Goal: Information Seeking & Learning: Find specific fact

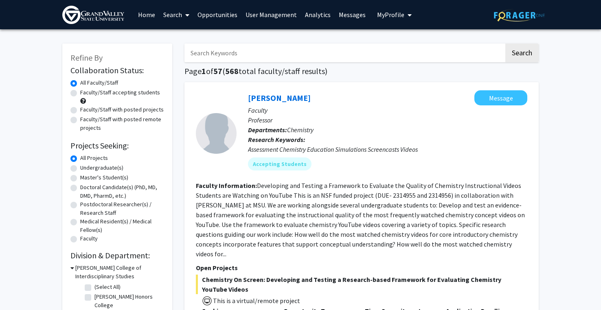
click at [214, 56] on input "Search Keywords" at bounding box center [343, 53] width 319 height 19
type input "[PERSON_NAME]"
click at [505, 44] on button "Search" at bounding box center [521, 53] width 33 height 19
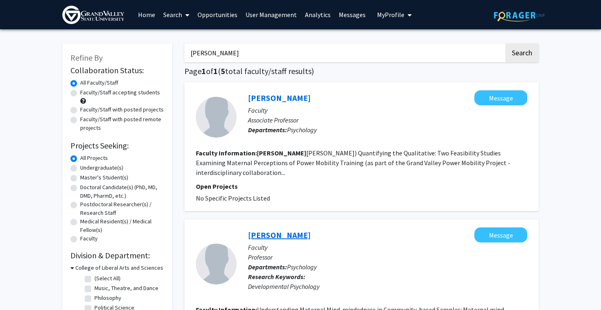
click at [276, 230] on link "[PERSON_NAME]" at bounding box center [279, 235] width 63 height 10
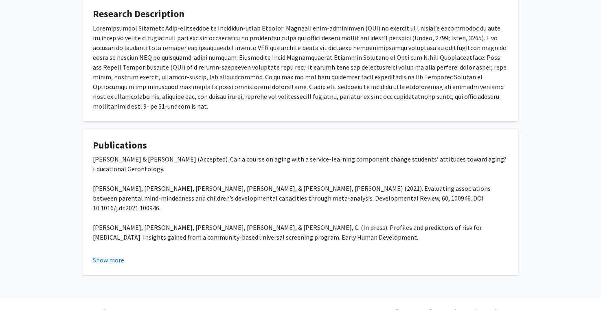
scroll to position [205, 0]
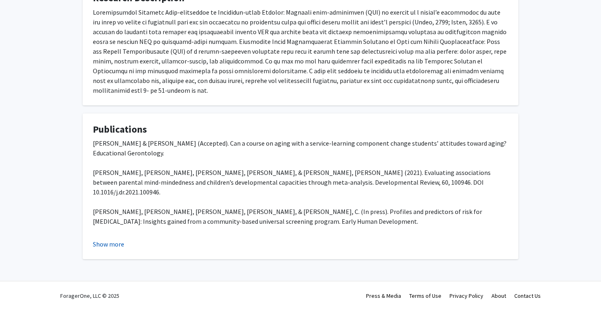
click at [106, 246] on button "Show more" at bounding box center [108, 244] width 31 height 10
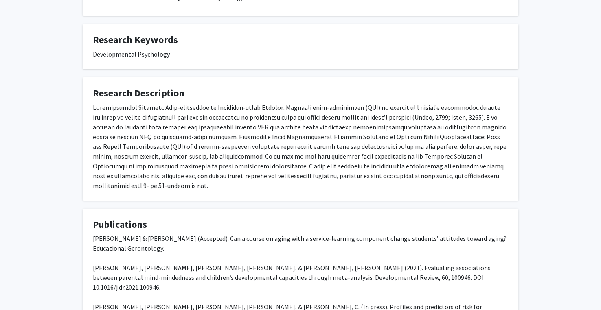
scroll to position [81, 0]
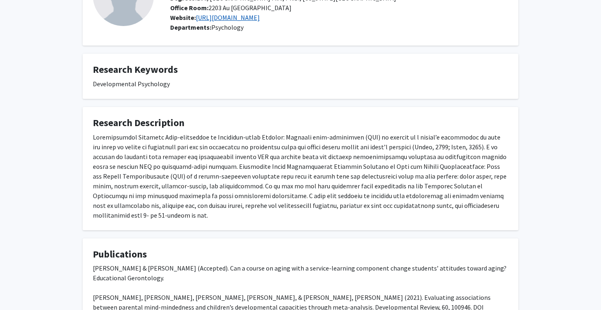
click at [223, 16] on link "[URL][DOMAIN_NAME]" at bounding box center [228, 17] width 64 height 8
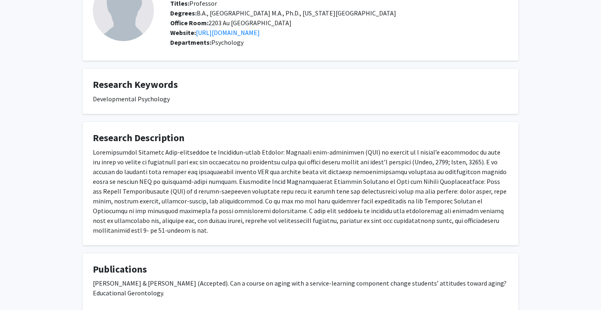
scroll to position [0, 0]
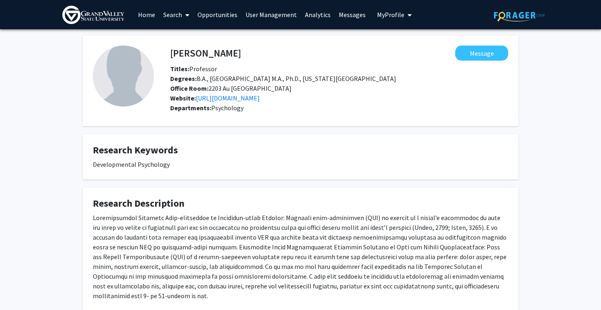
click at [160, 14] on link "Search" at bounding box center [176, 14] width 34 height 28
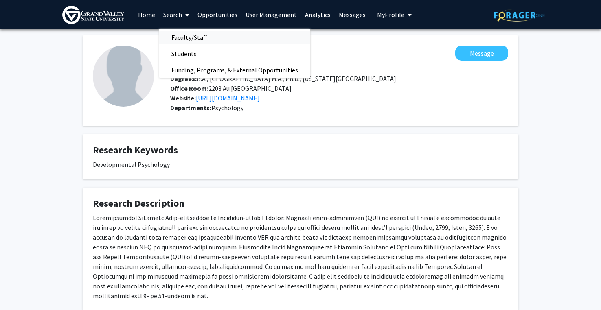
click at [190, 41] on span "Faculty/Staff" at bounding box center [189, 37] width 60 height 16
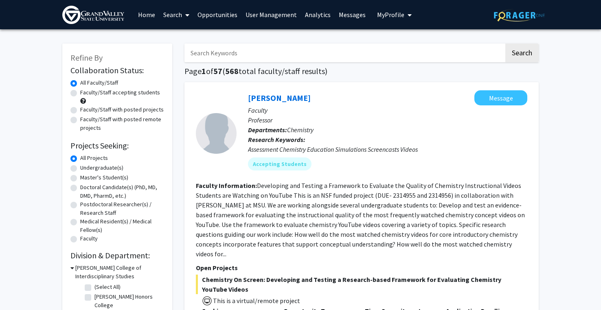
click at [222, 52] on input "Search Keywords" at bounding box center [343, 53] width 319 height 19
type input "race and ethnicity"
click at [505, 44] on button "Search" at bounding box center [521, 53] width 33 height 19
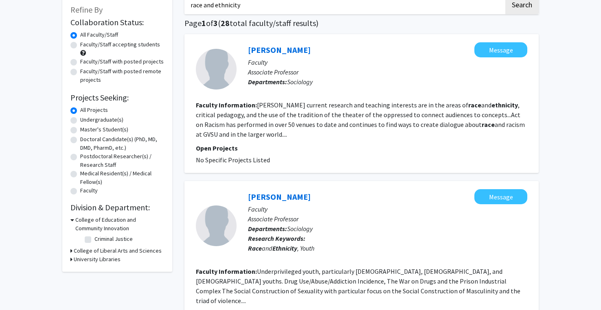
scroll to position [52, 0]
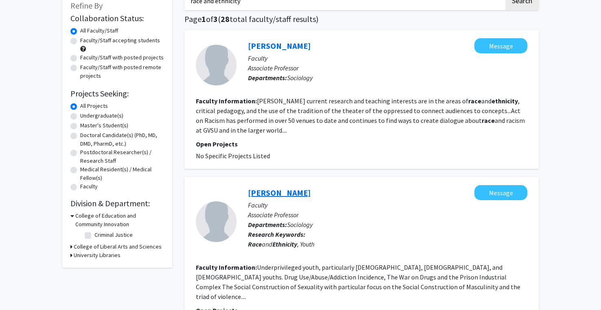
click at [295, 195] on link "[PERSON_NAME]" at bounding box center [279, 193] width 63 height 10
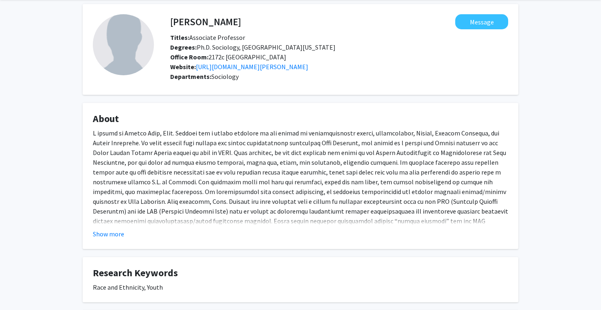
scroll to position [36, 0]
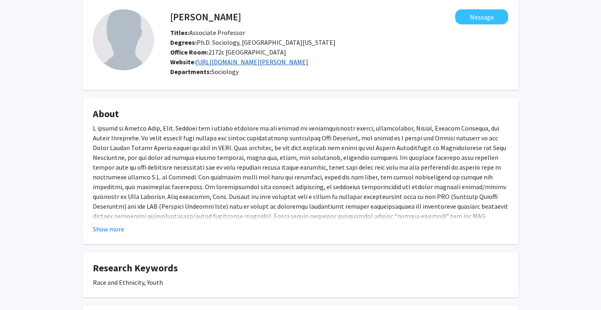
click at [308, 63] on link "[URL][DOMAIN_NAME][PERSON_NAME]" at bounding box center [252, 62] width 112 height 8
